Goal: Information Seeking & Learning: Learn about a topic

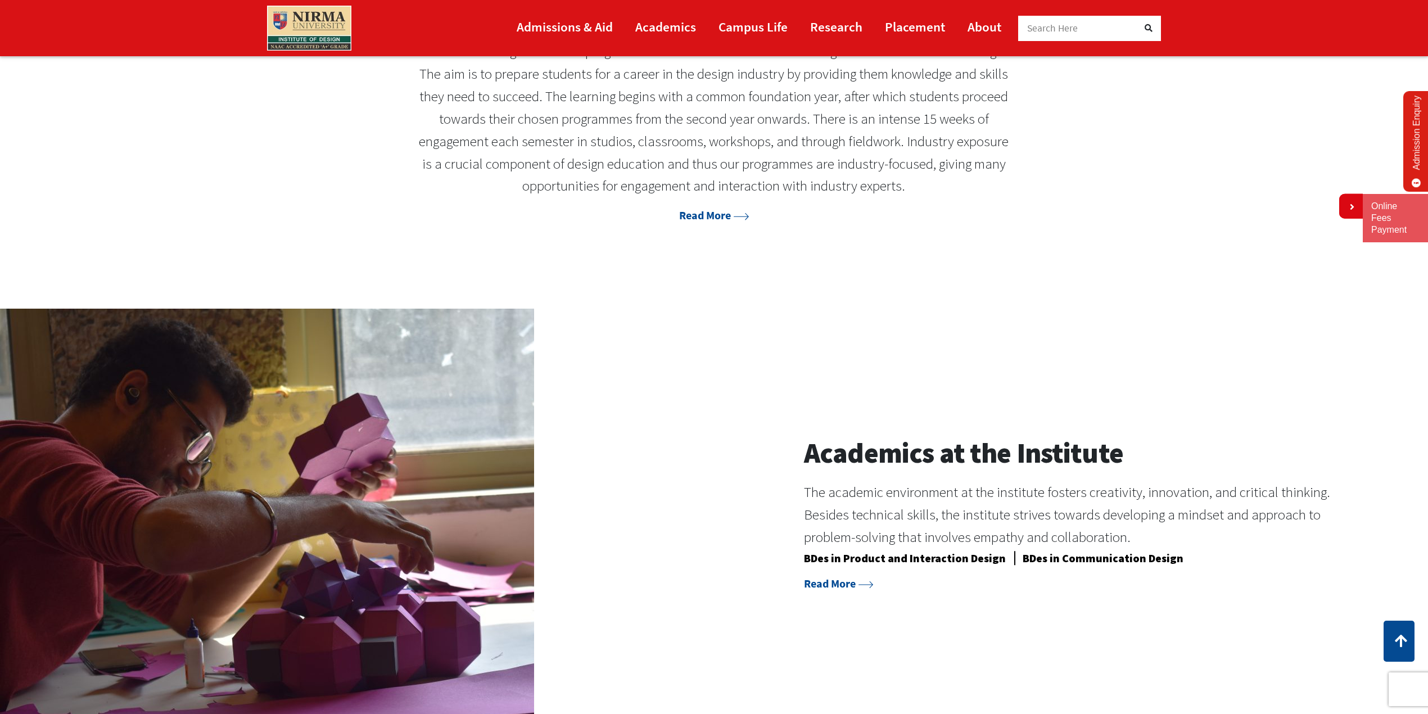
scroll to position [749, 0]
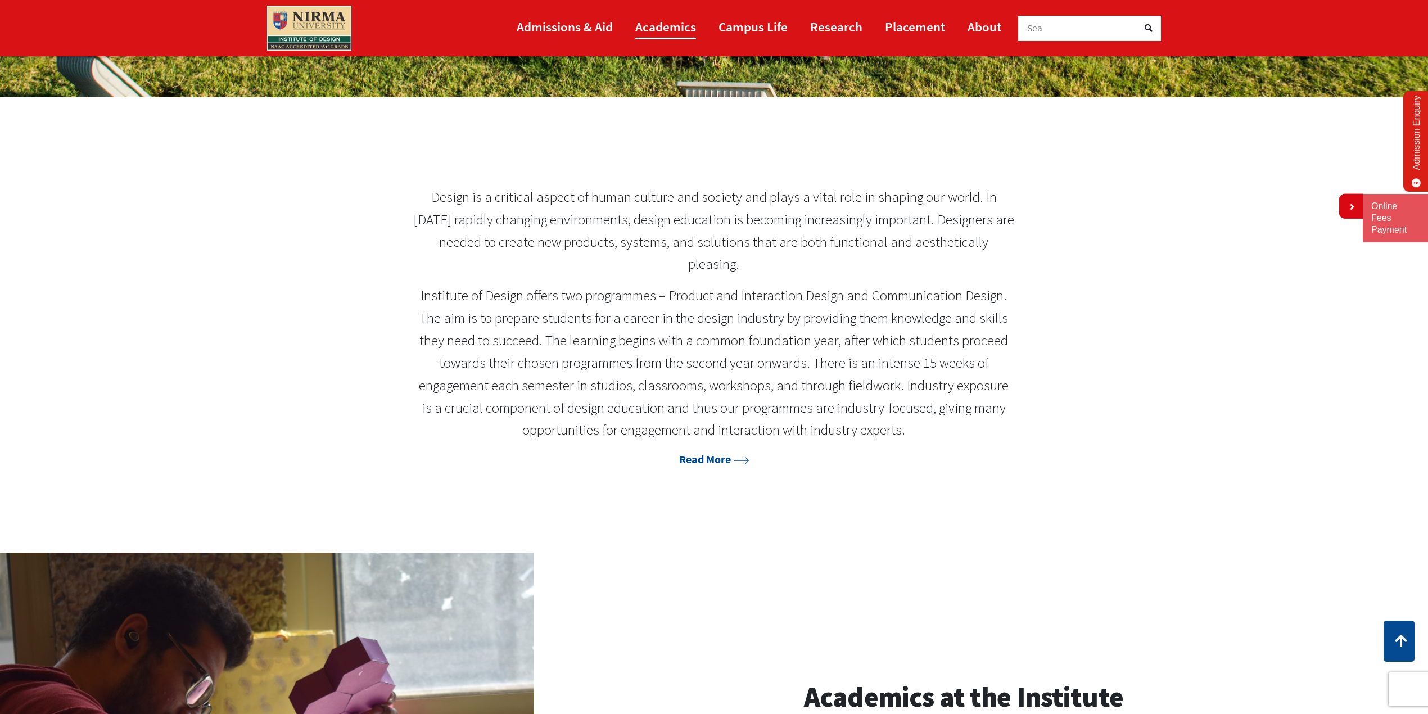
click at [656, 28] on link "Academics" at bounding box center [665, 26] width 61 height 25
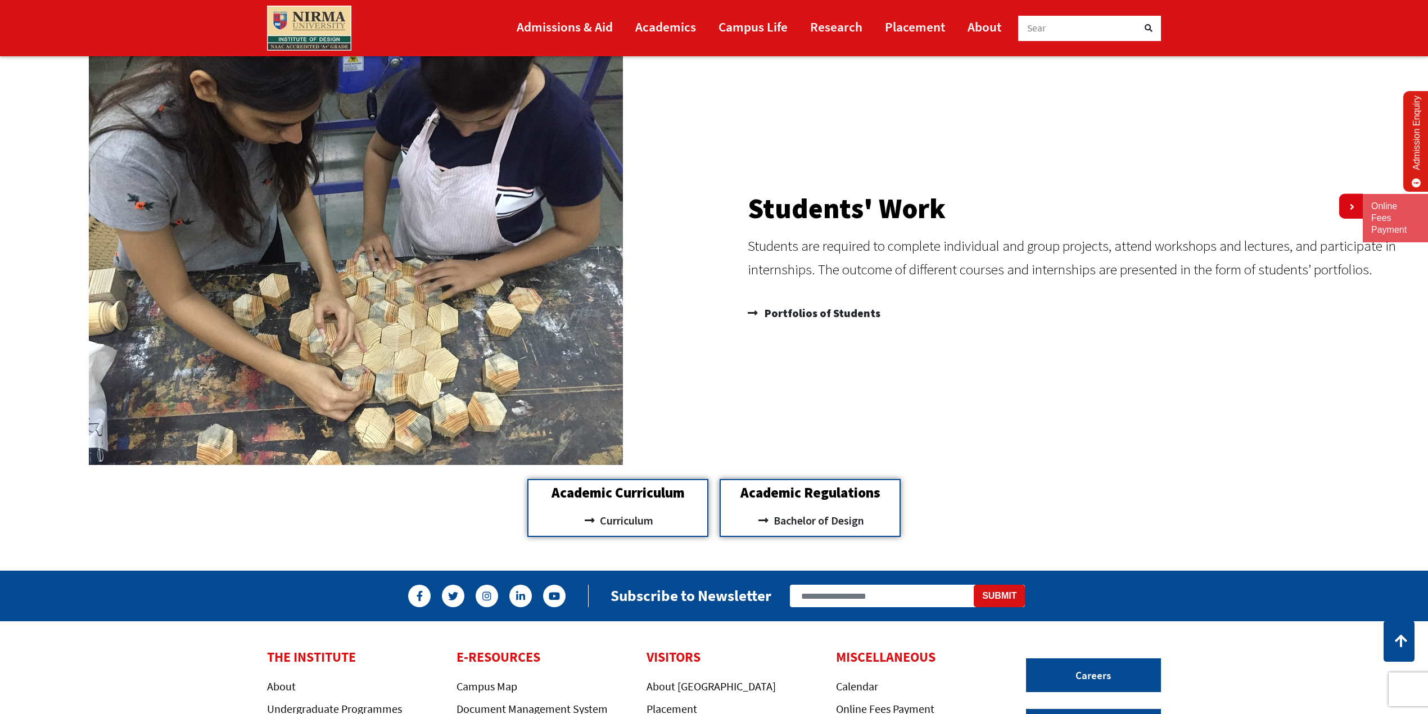
scroll to position [1023, 0]
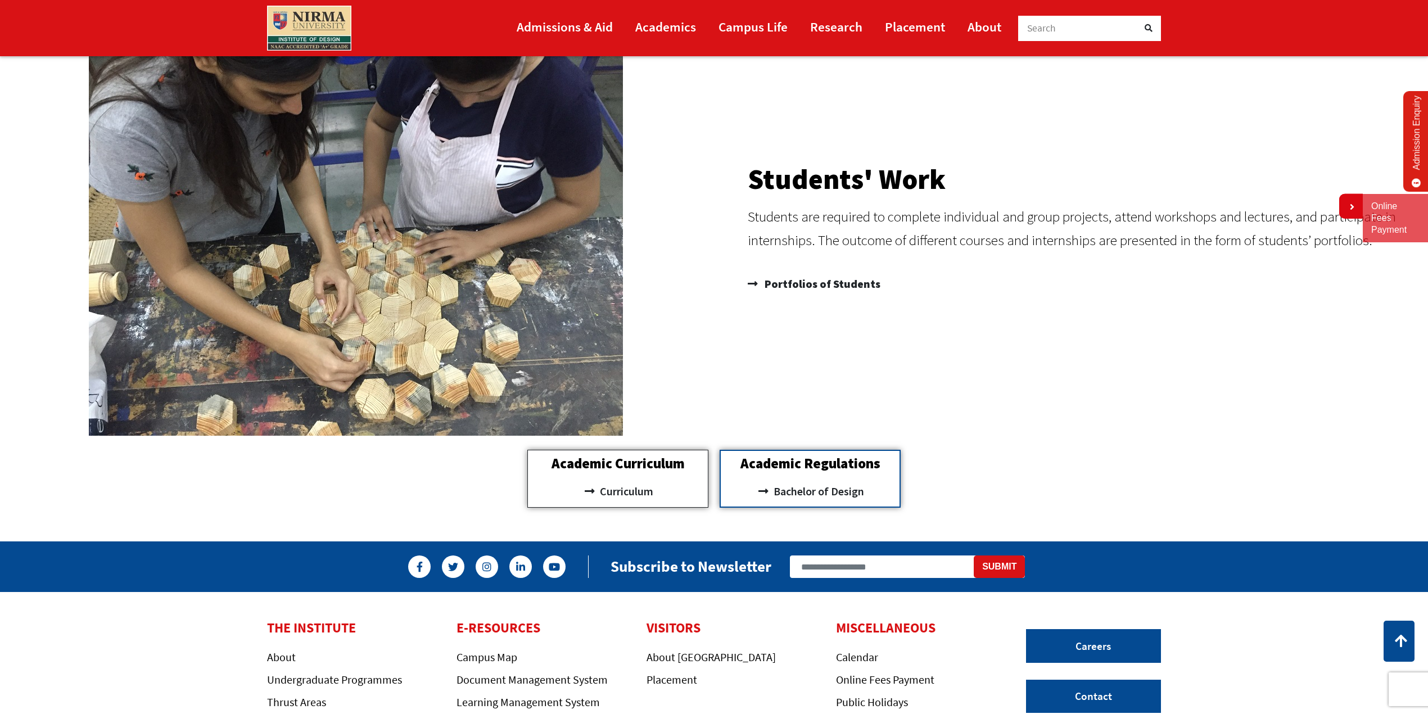
click at [606, 463] on h2 "Academic Curriculum" at bounding box center [618, 464] width 169 height 14
click at [613, 494] on span "Curriculum" at bounding box center [625, 491] width 56 height 19
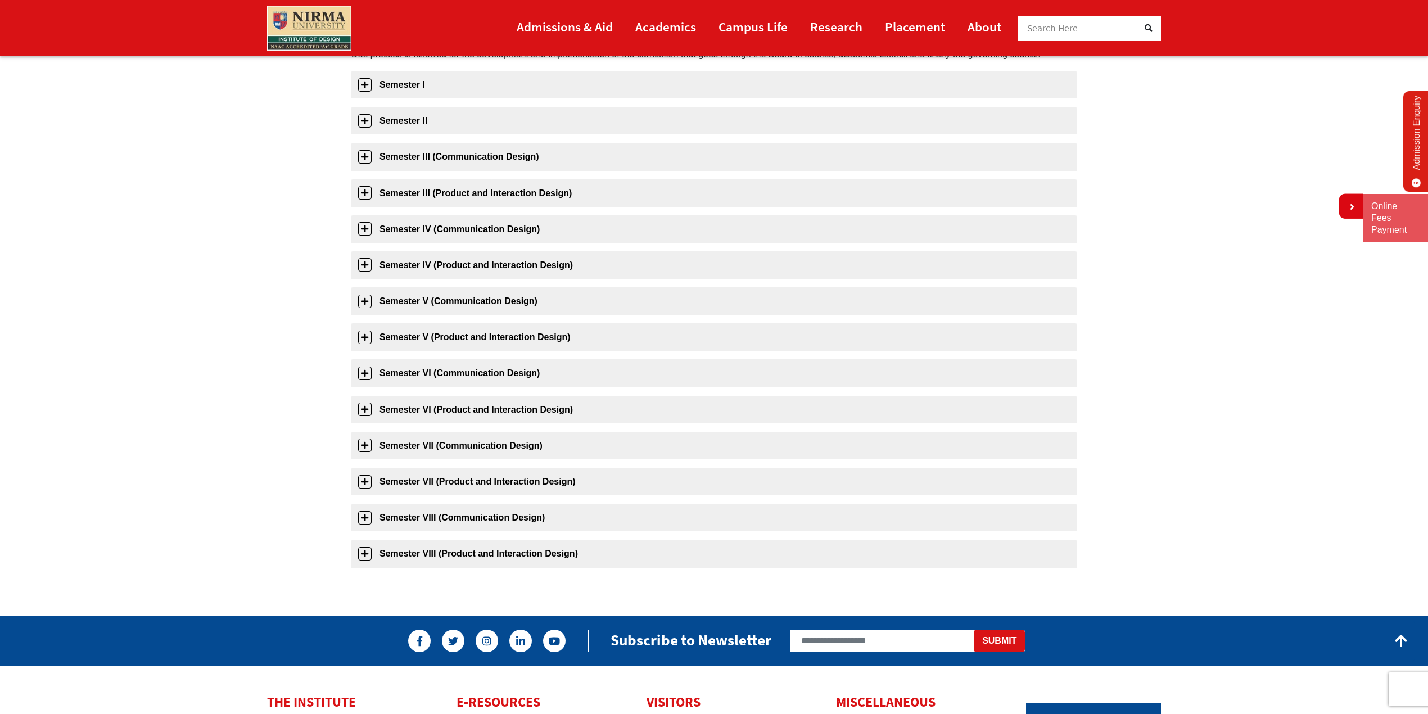
scroll to position [178, 0]
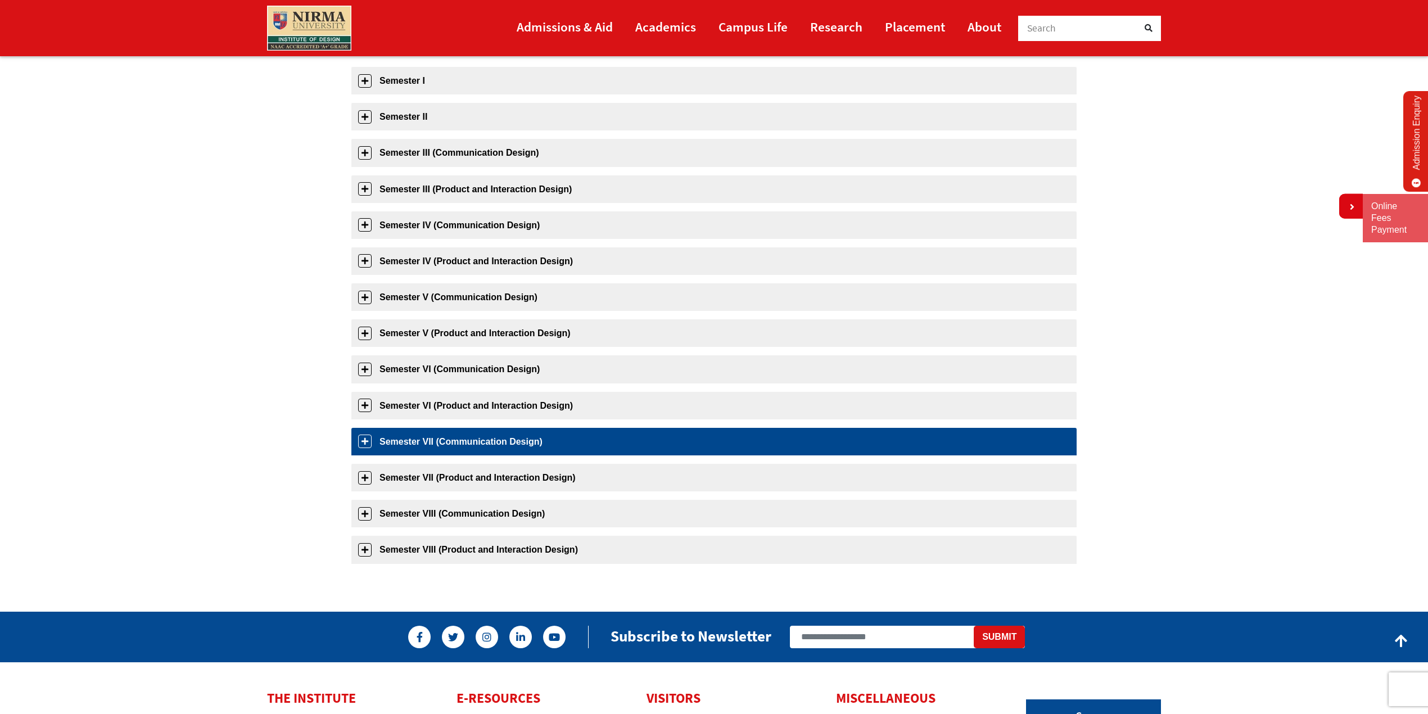
click at [435, 445] on link "Semester VII (Communication Design)" at bounding box center [713, 442] width 725 height 28
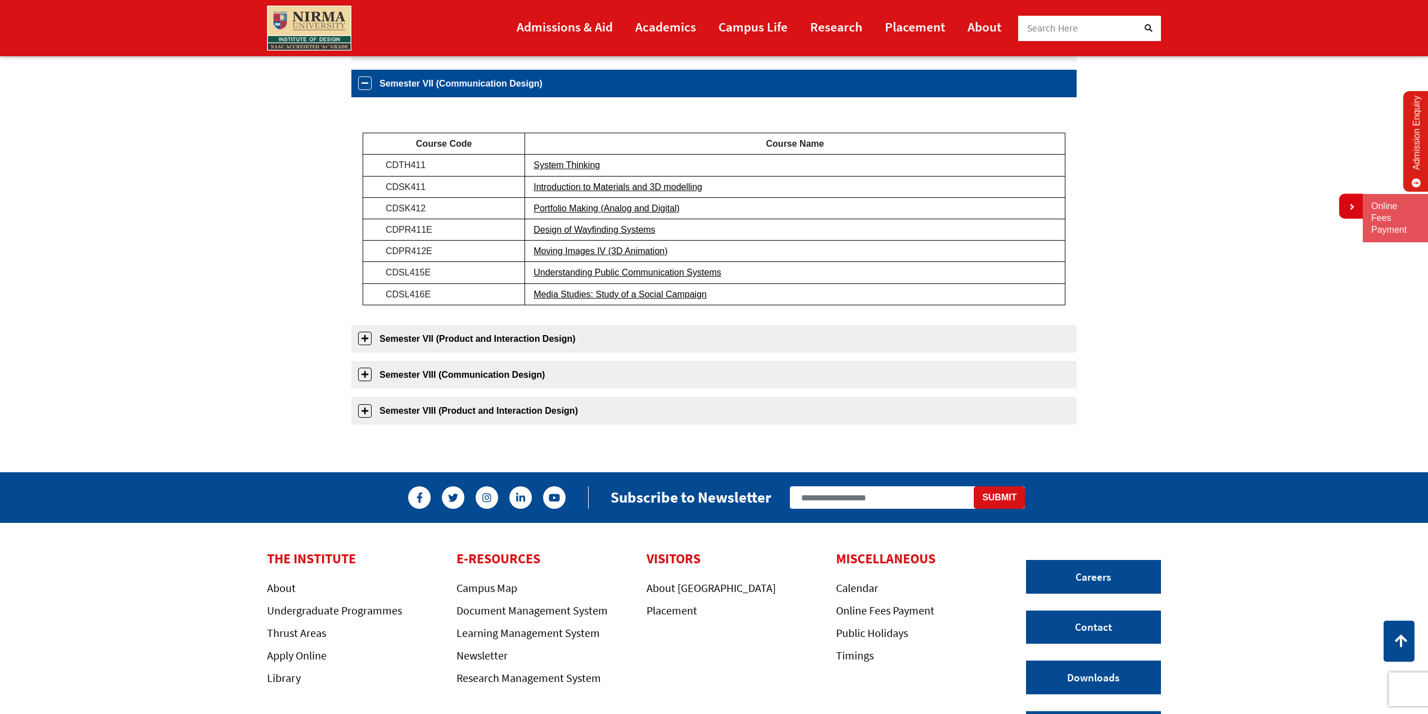
scroll to position [539, 0]
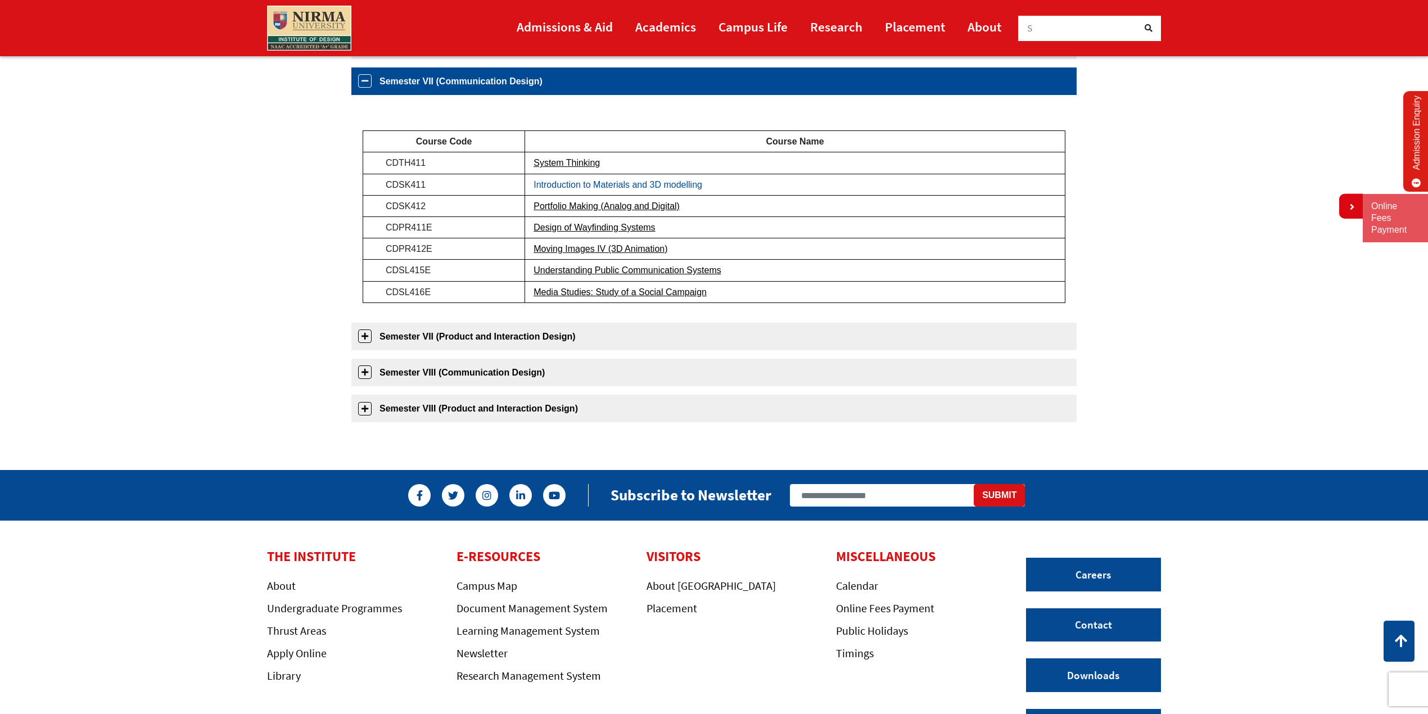
click at [652, 184] on link "Introduction to Materials and 3D modelling" at bounding box center [618, 185] width 169 height 10
click at [592, 190] on td "Introduction to Materials and 3D modelling" at bounding box center [795, 184] width 540 height 21
click at [592, 185] on link "Introduction to Materials and 3D modelling" at bounding box center [618, 185] width 169 height 10
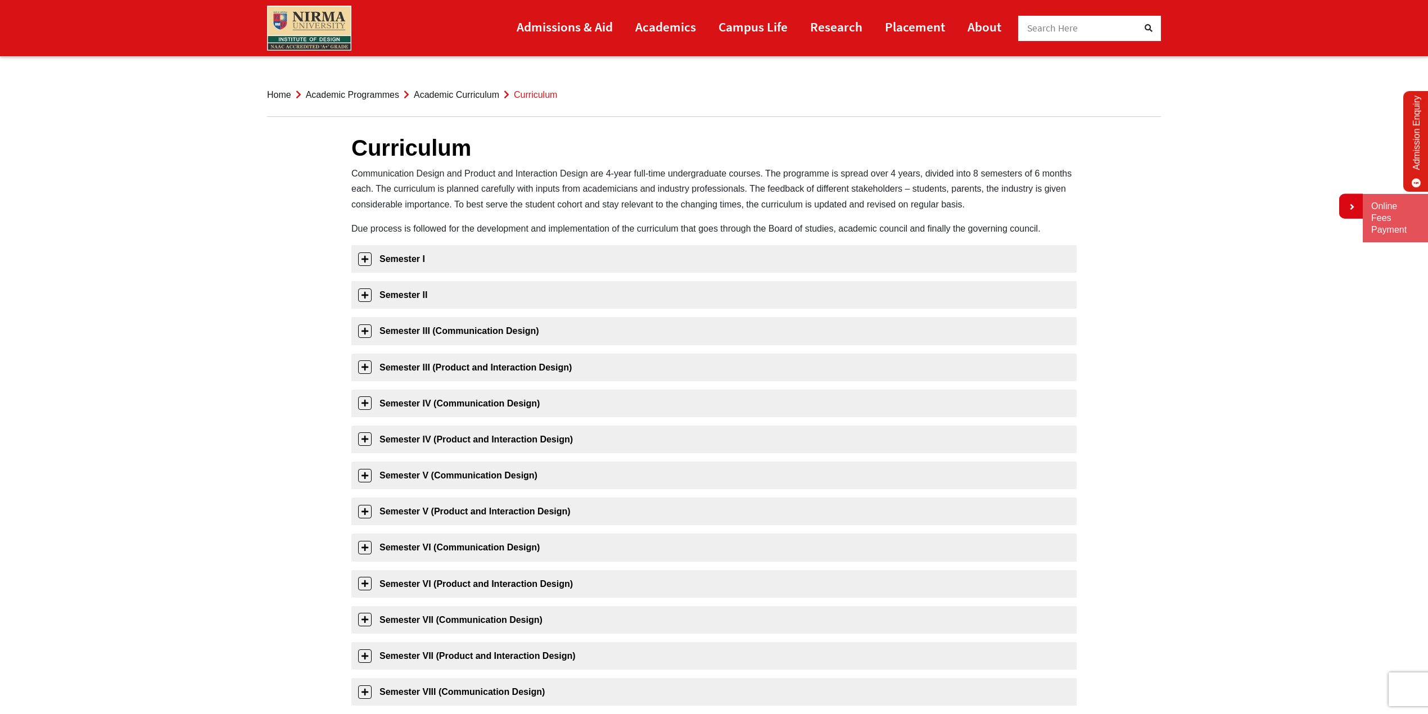
scroll to position [437, 0]
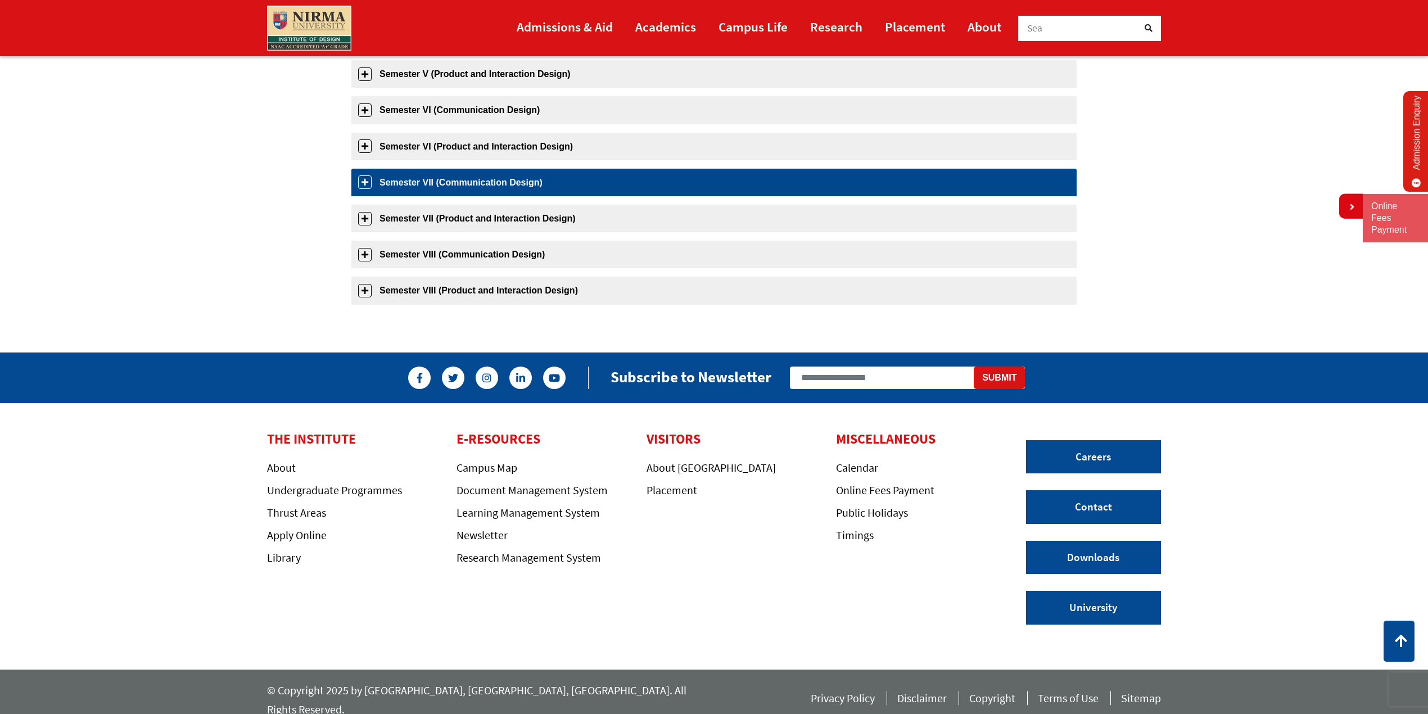
click at [448, 178] on link "Semester VII (Communication Design)" at bounding box center [713, 183] width 725 height 28
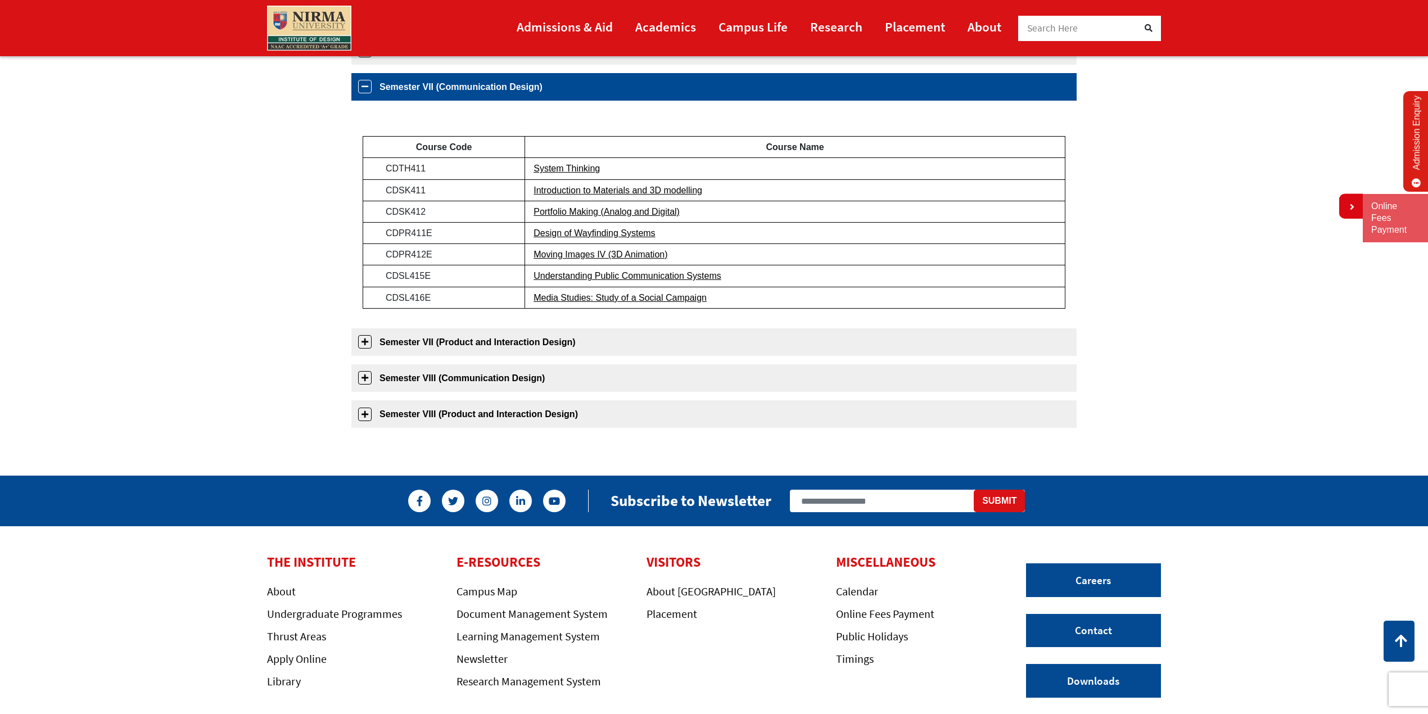
scroll to position [539, 0]
